Goal: Information Seeking & Learning: Check status

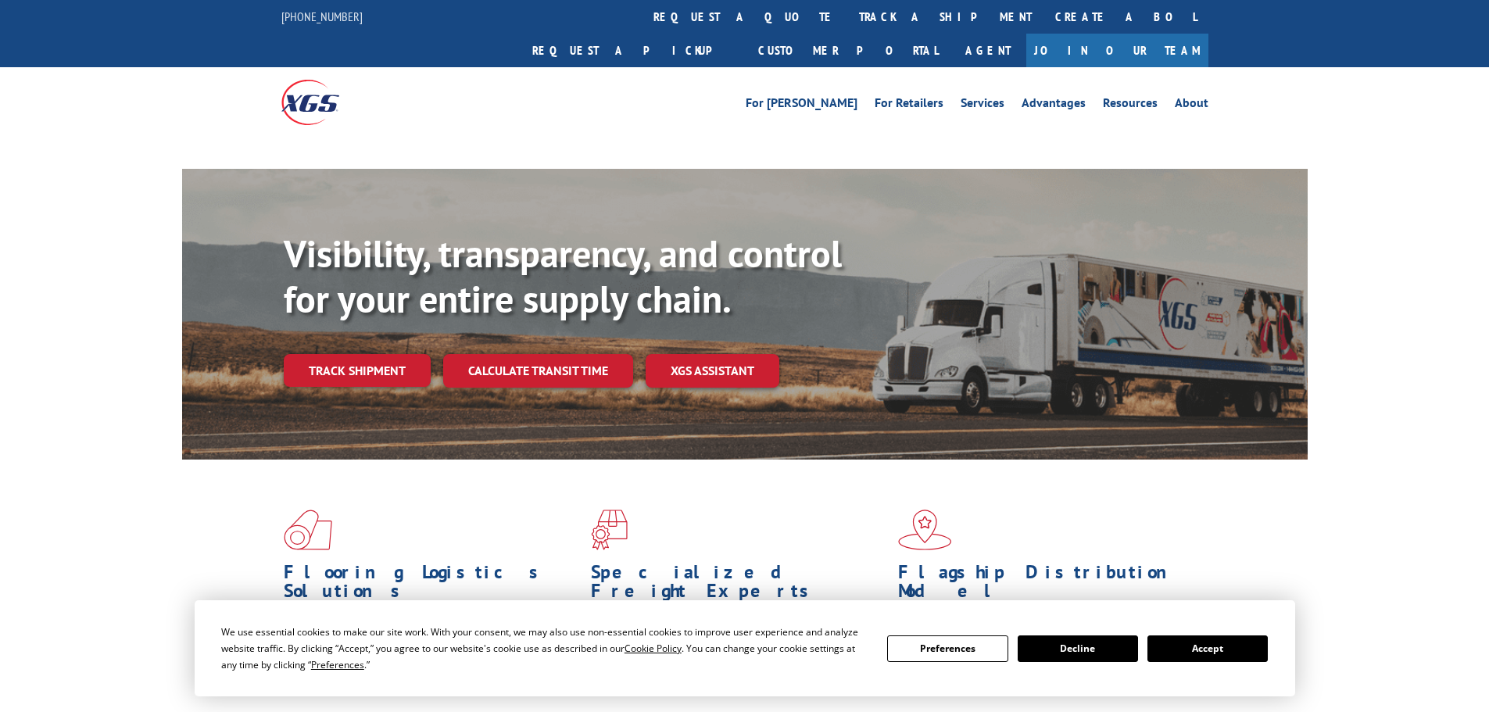
click at [1194, 654] on button "Accept" at bounding box center [1208, 649] width 120 height 27
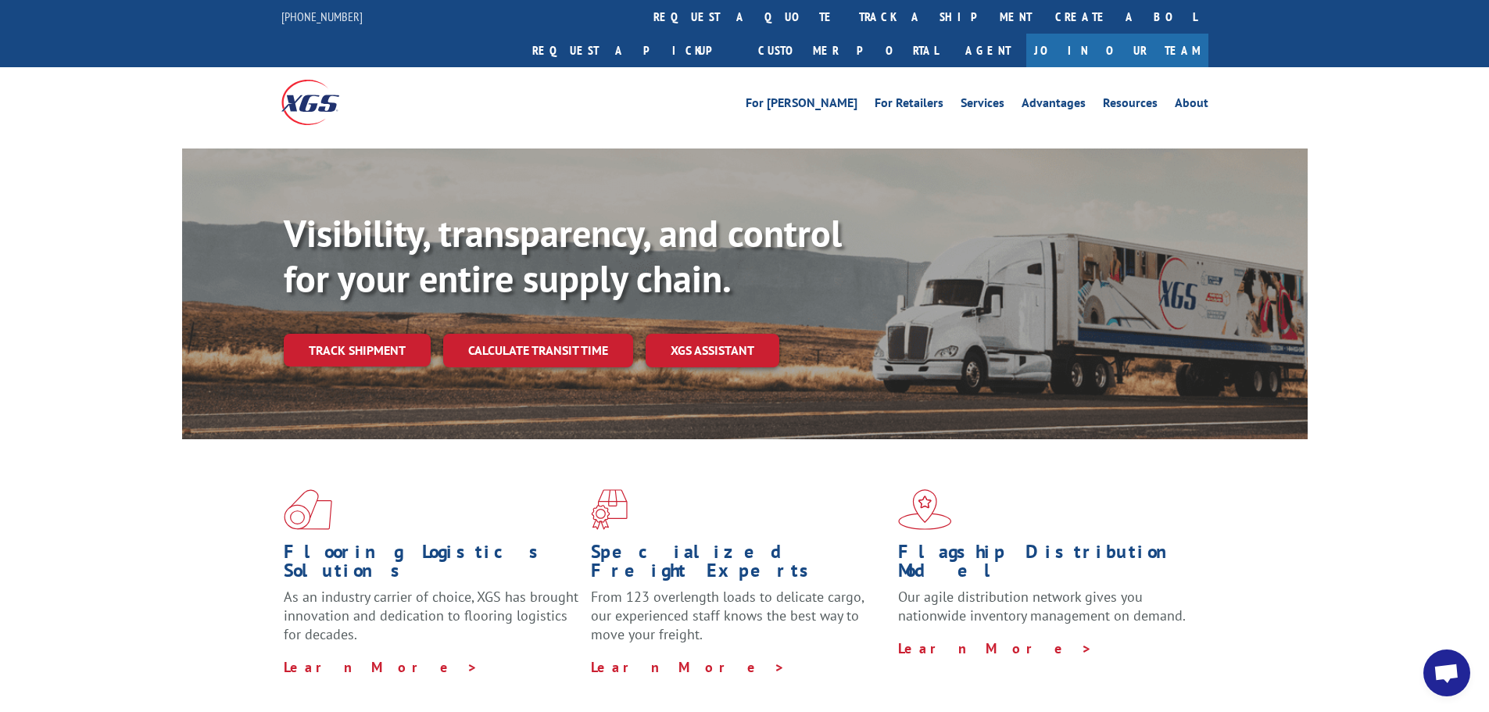
click at [313, 334] on link "Track shipment" at bounding box center [357, 350] width 147 height 33
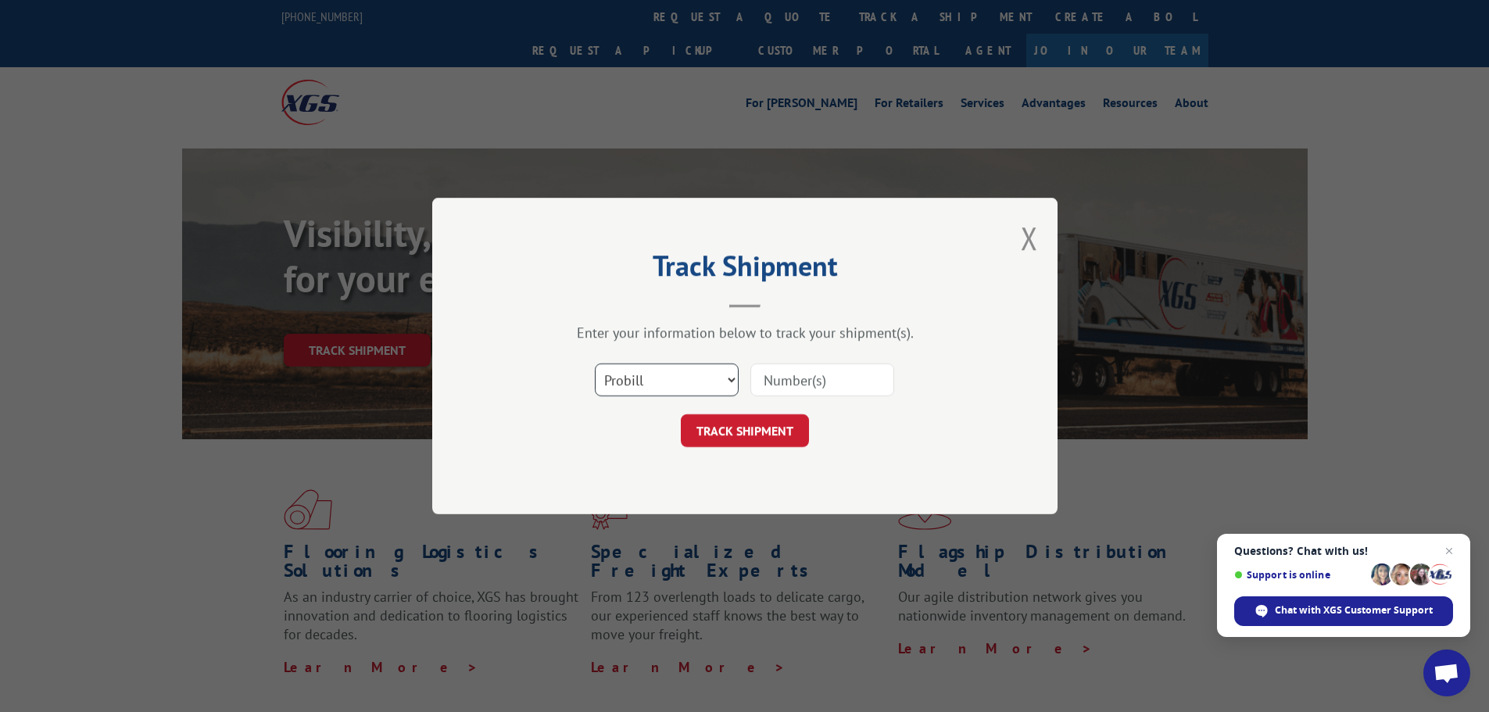
click at [657, 385] on select "Select category... Probill BOL PO" at bounding box center [667, 380] width 144 height 33
select select "po"
click at [595, 364] on select "Select category... Probill BOL PO" at bounding box center [667, 380] width 144 height 33
click at [790, 377] on input at bounding box center [822, 380] width 144 height 33
paste input "46510374"
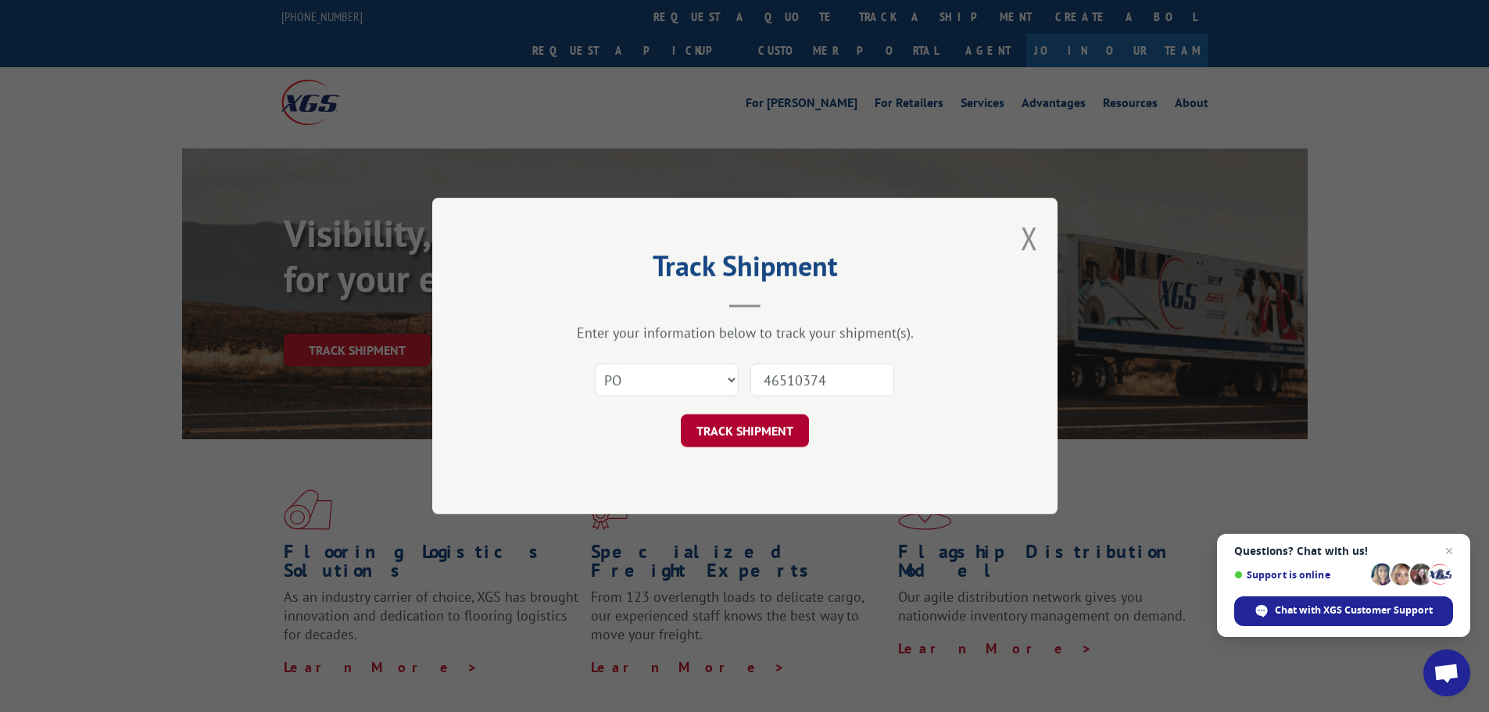
type input "46510374"
click at [763, 441] on button "TRACK SHIPMENT" at bounding box center [745, 430] width 128 height 33
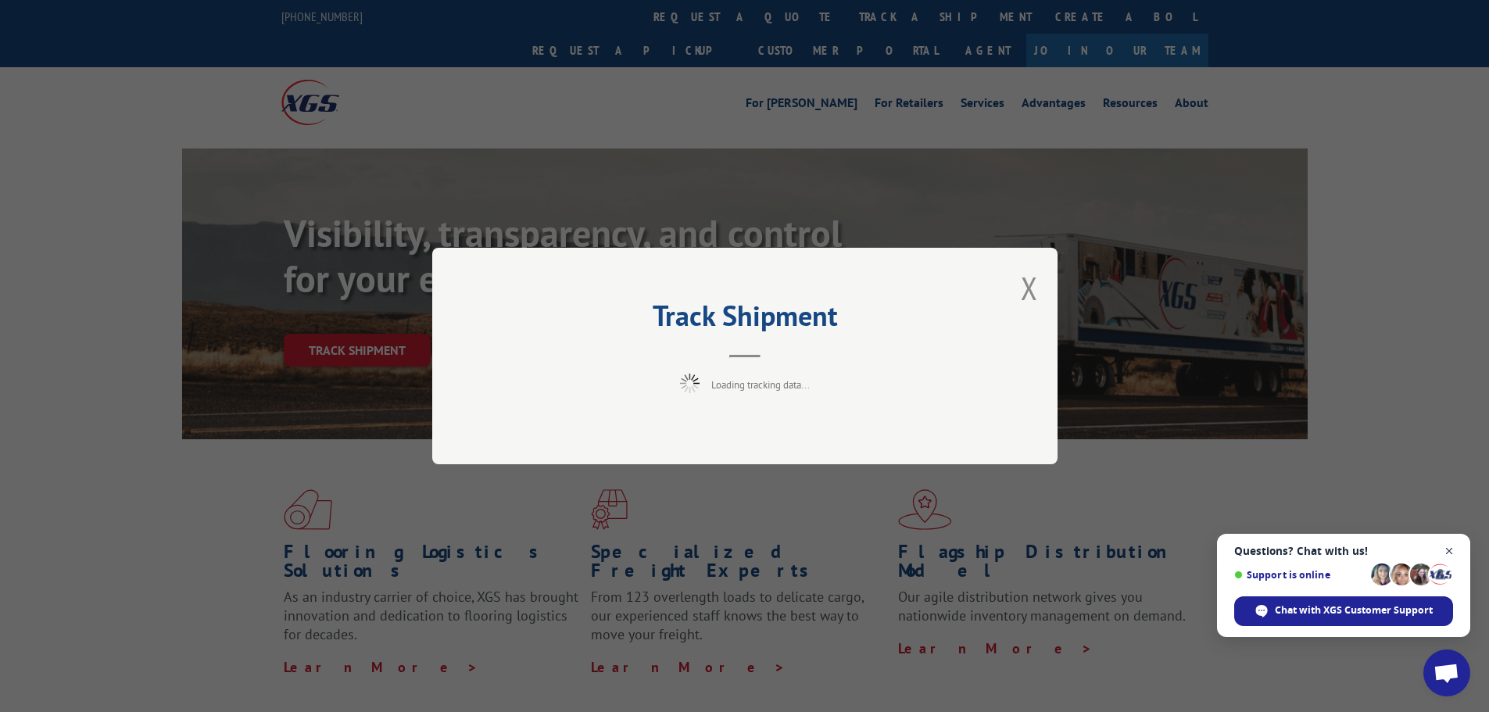
click at [1451, 553] on span "Close chat" at bounding box center [1450, 552] width 20 height 20
